Goal: Navigation & Orientation: Find specific page/section

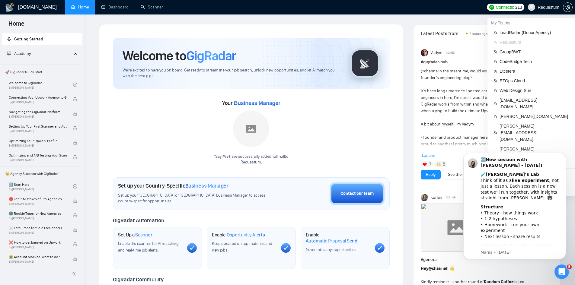
click at [543, 7] on span "Requestum" at bounding box center [549, 7] width 22 height 0
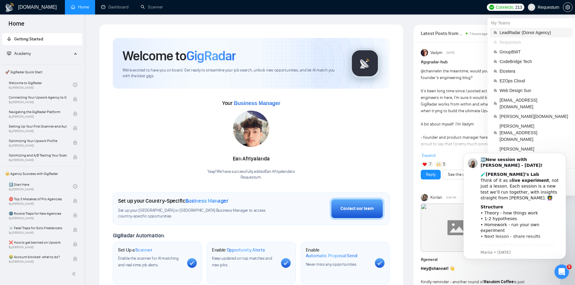
click at [523, 33] on span "LeadRadar (Donor Agency)" at bounding box center [534, 32] width 69 height 7
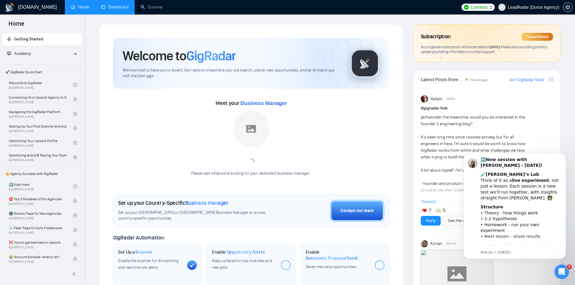
click at [116, 10] on link "Dashboard" at bounding box center [114, 7] width 27 height 5
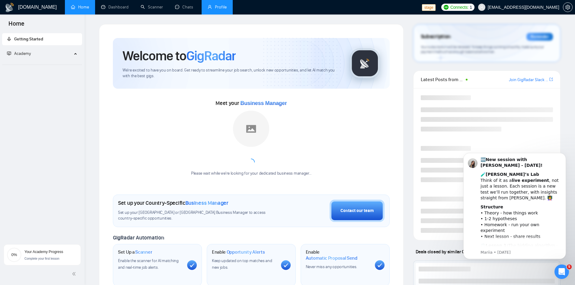
click at [213, 8] on link "Profile" at bounding box center [217, 7] width 19 height 5
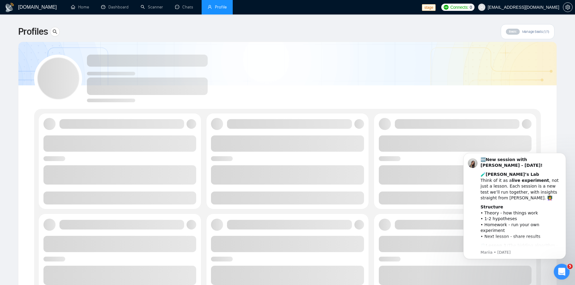
click at [558, 270] on icon "Open Intercom Messenger" at bounding box center [561, 271] width 10 height 10
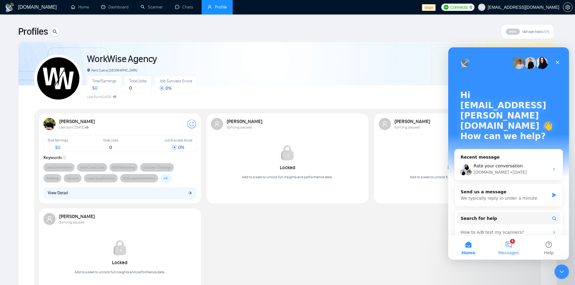
click at [504, 249] on button "5 Messages" at bounding box center [508, 248] width 40 height 24
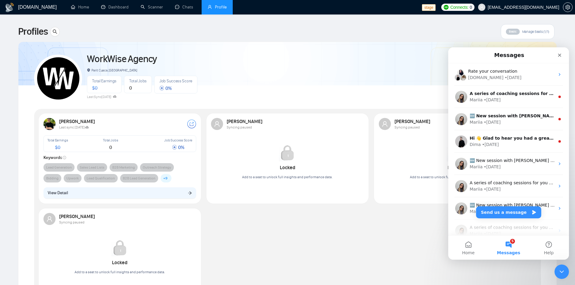
click at [365, 203] on div "Olena Zhuravska Syncing paused Locked Add to a seat to unlock full insights and…" at bounding box center [288, 160] width 168 height 95
click at [561, 58] on div "Close" at bounding box center [559, 55] width 11 height 11
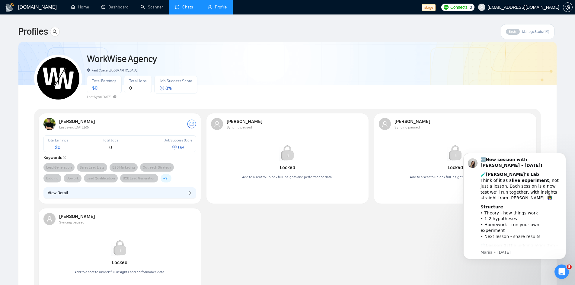
click at [182, 5] on link "Chats" at bounding box center [185, 7] width 21 height 5
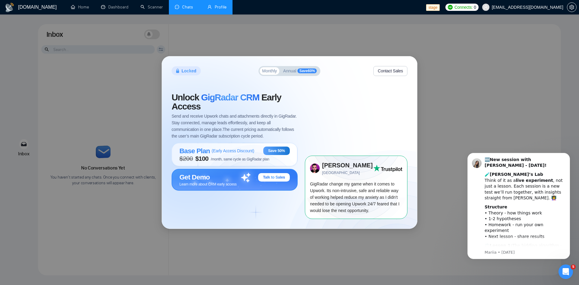
click at [214, 182] on div "Get Demo Talk to Sales" at bounding box center [235, 177] width 110 height 8
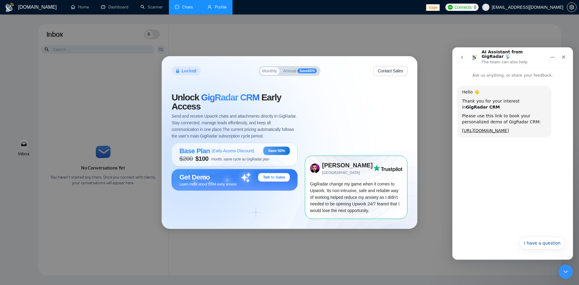
drag, startPoint x: 743, startPoint y: 249, endPoint x: 467, endPoint y: 166, distance: 288.4
click at [467, 166] on div "Hello 👋 Thank you for your interest in GigRadar CRM Please use this link to boo…" at bounding box center [513, 155] width 121 height 155
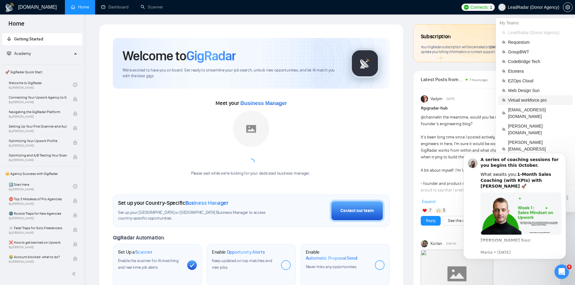
click at [529, 97] on span "Virtual workforce pro" at bounding box center [538, 100] width 61 height 7
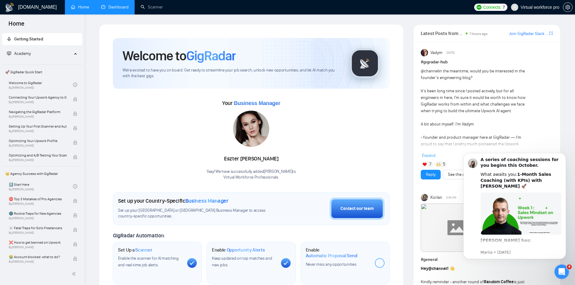
click at [111, 10] on link "Dashboard" at bounding box center [114, 7] width 27 height 5
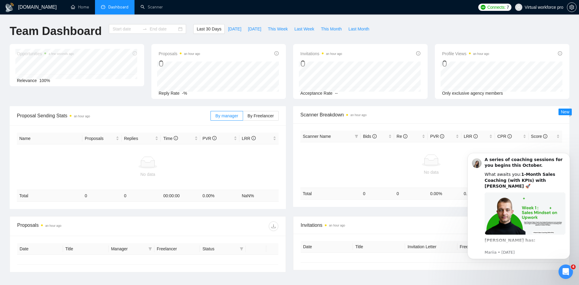
type input "[DATE]"
